Goal: Find specific page/section: Find specific page/section

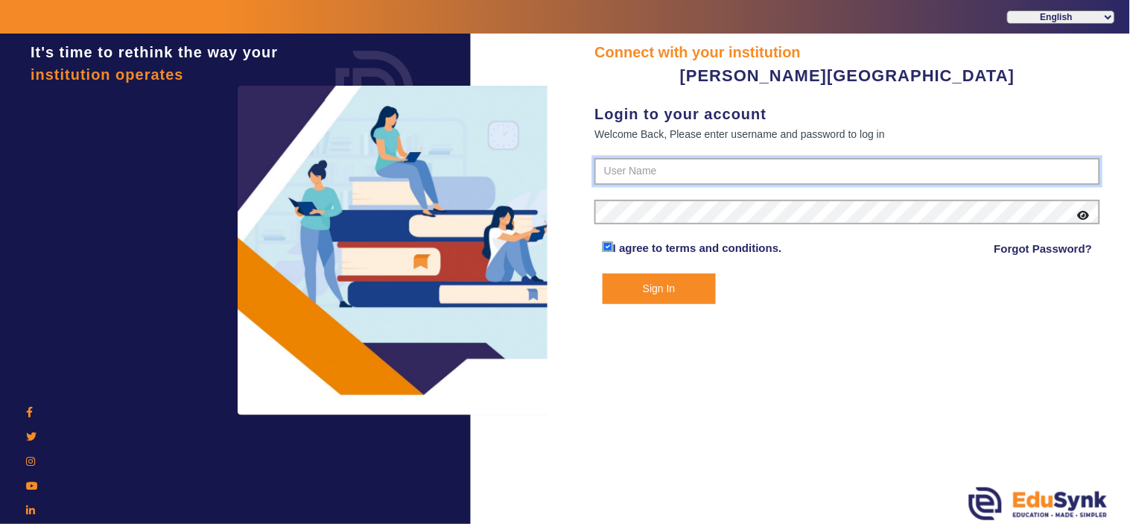
type input "9799013603"
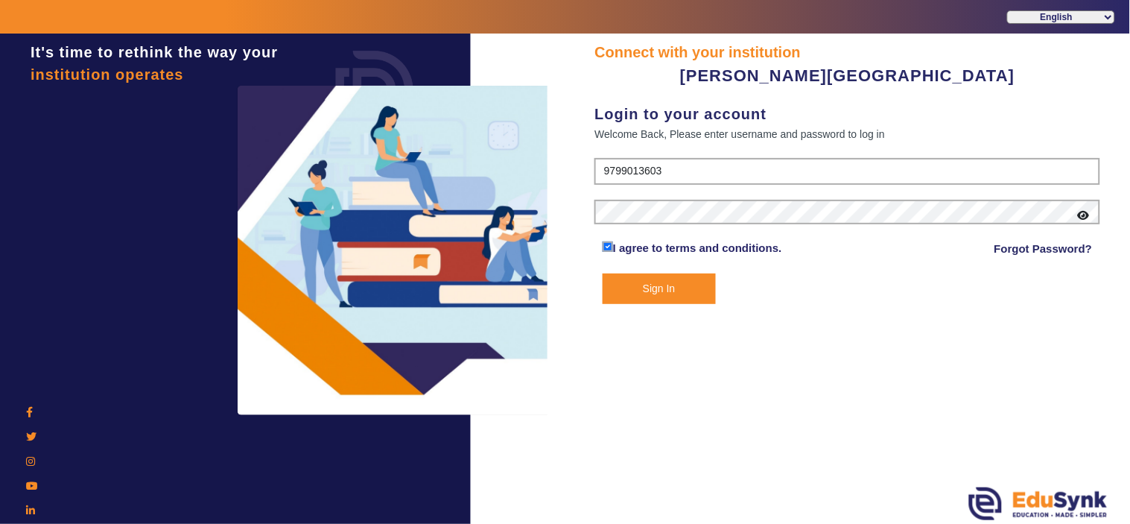
click at [641, 290] on button "Sign In" at bounding box center [659, 288] width 113 height 31
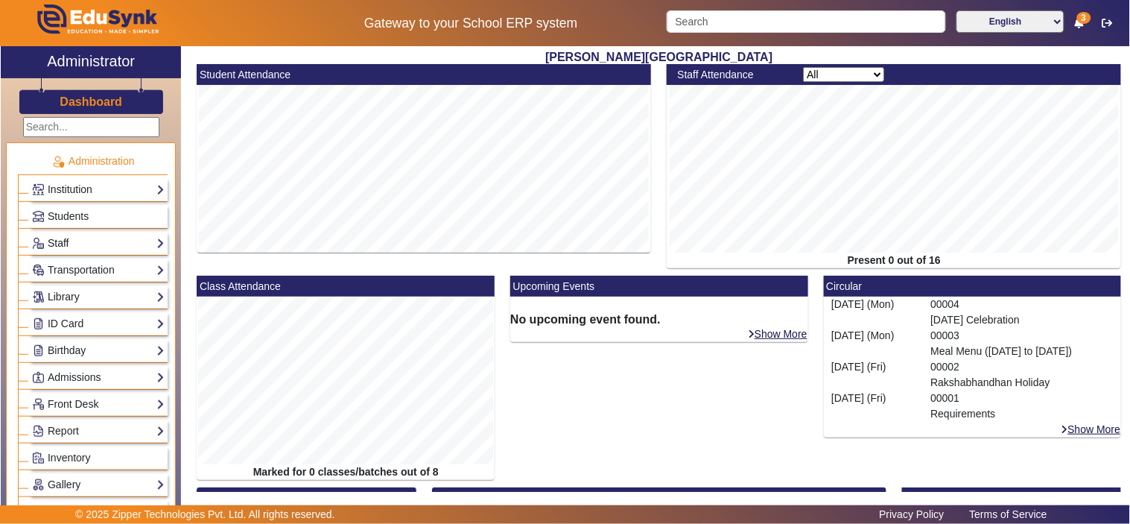
drag, startPoint x: 87, startPoint y: 240, endPoint x: 82, endPoint y: 246, distance: 7.9
click at [87, 240] on link "Staff" at bounding box center [98, 243] width 133 height 17
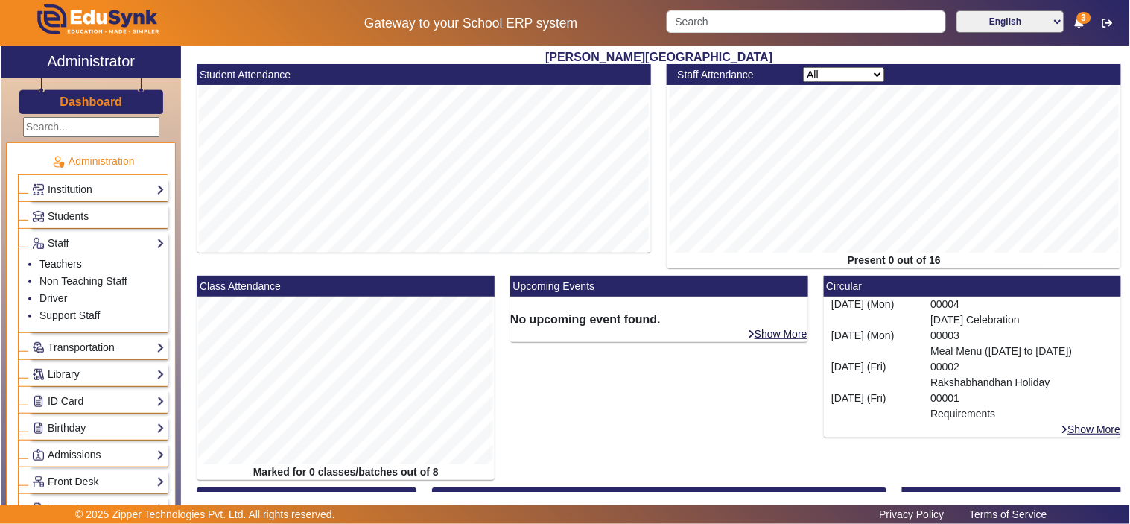
drag, startPoint x: 70, startPoint y: 265, endPoint x: 128, endPoint y: 302, distance: 69.0
click at [70, 268] on li "Teachers" at bounding box center [101, 264] width 125 height 17
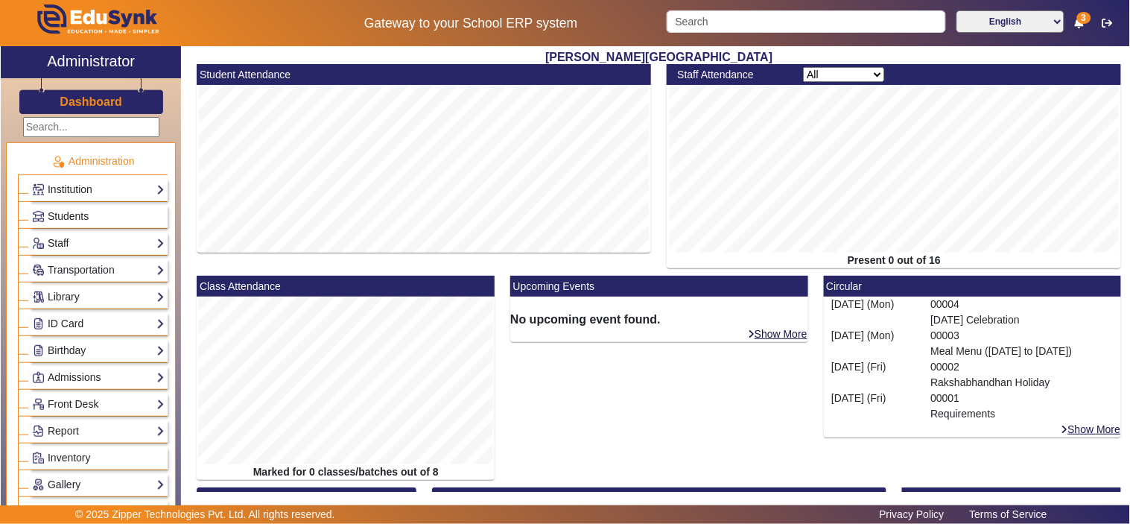
click at [58, 241] on link "Staff" at bounding box center [98, 243] width 133 height 17
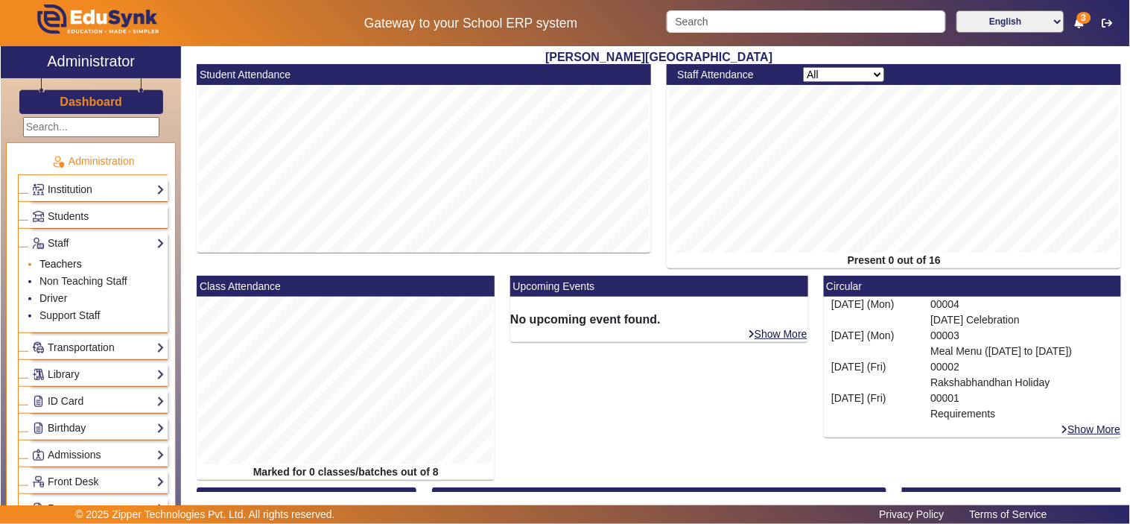
click at [63, 263] on link "Teachers" at bounding box center [60, 264] width 42 height 12
